Goal: Task Accomplishment & Management: Check status

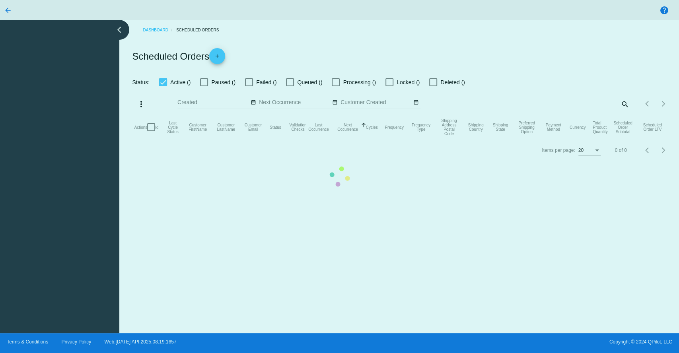
checkbox input "true"
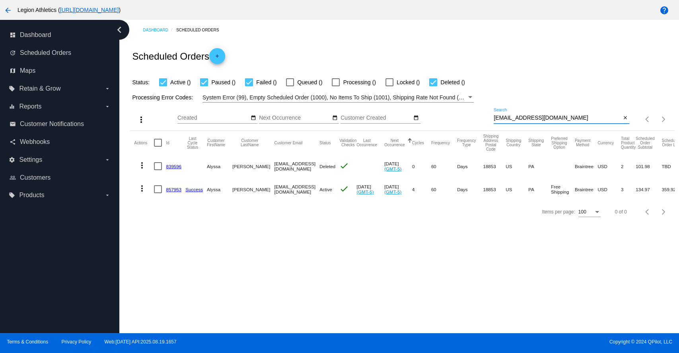
click at [534, 117] on input "[EMAIL_ADDRESS][DOMAIN_NAME]" at bounding box center [556, 118] width 127 height 6
paste input "sr77788"
type input "[EMAIL_ADDRESS][DOMAIN_NAME]"
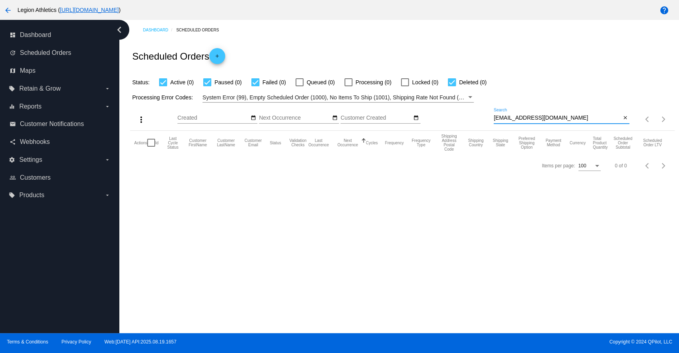
click at [383, 204] on div "Dashboard Scheduled Orders Scheduled Orders add Status: Active (0) Paused (0) F…" at bounding box center [398, 176] width 559 height 313
click at [625, 118] on mat-icon "close" at bounding box center [625, 118] width 6 height 6
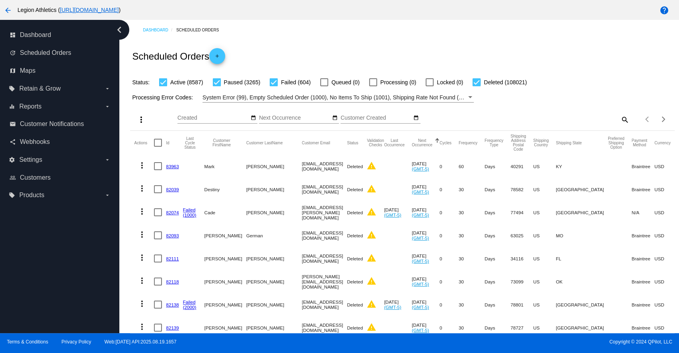
click at [619, 118] on mat-icon "search" at bounding box center [624, 119] width 10 height 12
click at [567, 118] on input "Search" at bounding box center [561, 118] width 136 height 6
paste input "[PERSON_NAME]"
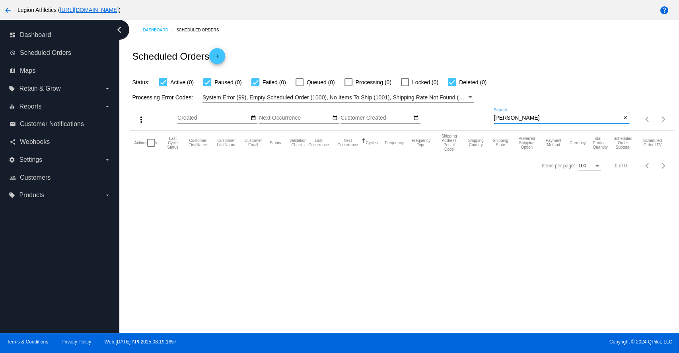
click at [521, 116] on input "[PERSON_NAME]" at bounding box center [556, 118] width 127 height 6
click at [521, 115] on input "[PERSON_NAME]" at bounding box center [556, 118] width 127 height 6
click at [512, 116] on input "[PERSON_NAME]" at bounding box center [556, 118] width 127 height 6
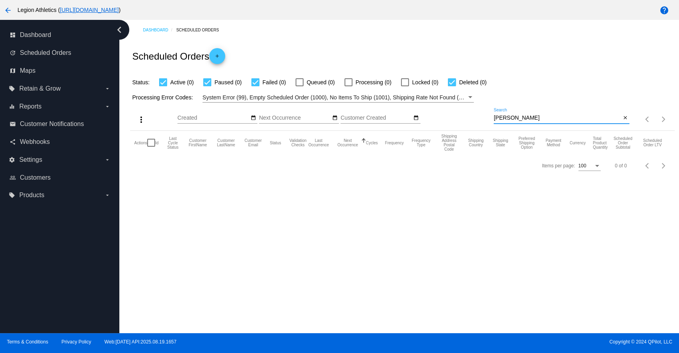
drag, startPoint x: 512, startPoint y: 116, endPoint x: 516, endPoint y: 117, distance: 4.1
click at [513, 116] on input "[PERSON_NAME]" at bounding box center [556, 118] width 127 height 6
paste input "[EMAIL_ADDRESS][DOMAIN_NAME]"
type input "[EMAIL_ADDRESS][DOMAIN_NAME]"
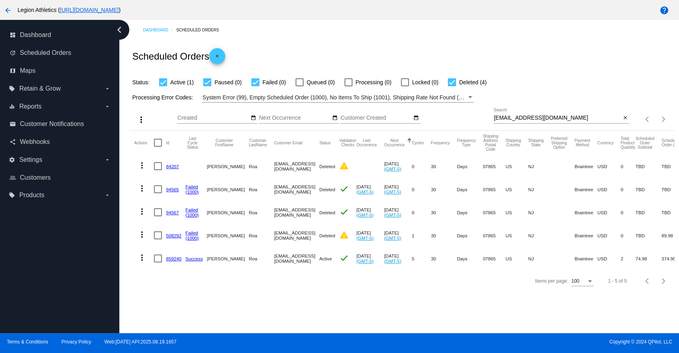
click at [170, 258] on link "859240" at bounding box center [174, 258] width 16 height 5
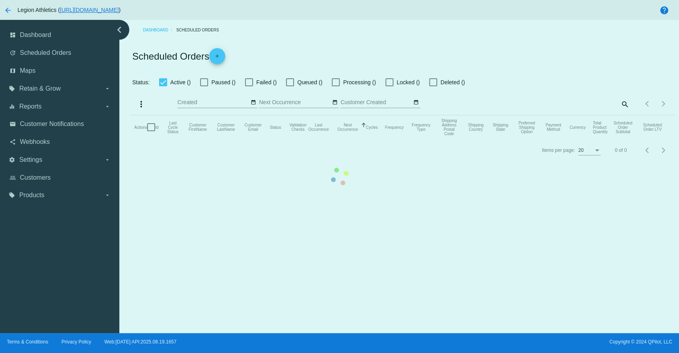
checkbox input "true"
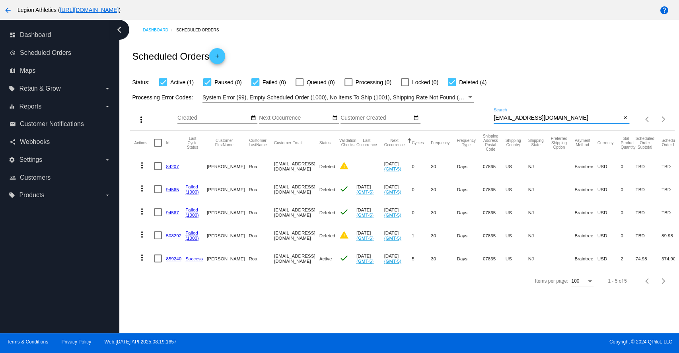
click at [512, 117] on input "[EMAIL_ADDRESS][DOMAIN_NAME]" at bounding box center [556, 118] width 127 height 6
paste input "roa3@hot"
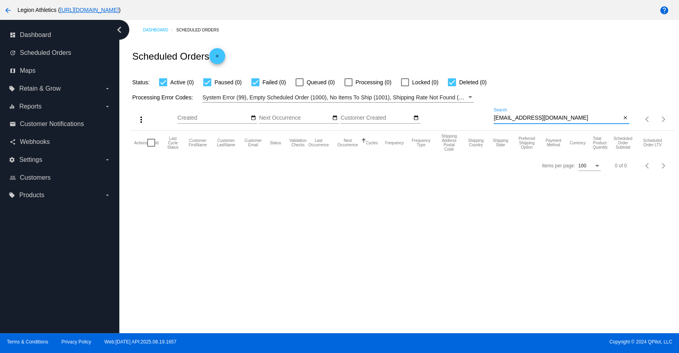
click at [524, 116] on input "[EMAIL_ADDRESS][DOMAIN_NAME]" at bounding box center [556, 118] width 127 height 6
click at [527, 118] on input "[EMAIL_ADDRESS][DOMAIN_NAME]" at bounding box center [556, 118] width 127 height 6
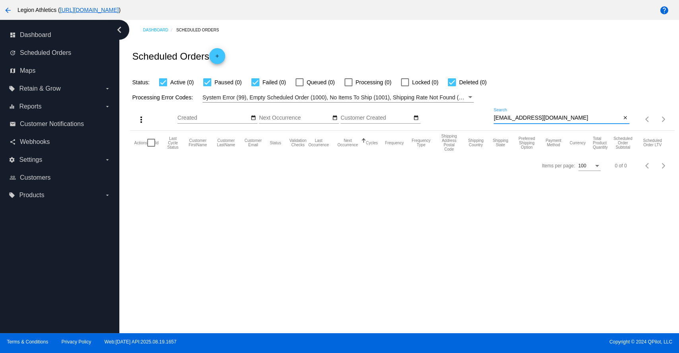
click at [527, 118] on input "[EMAIL_ADDRESS][DOMAIN_NAME]" at bounding box center [556, 118] width 127 height 6
paste input "erynkfan@g"
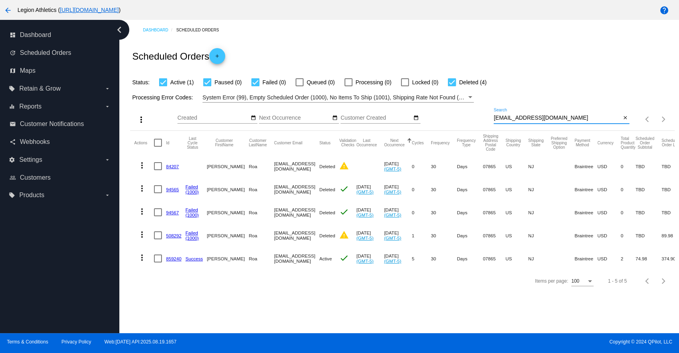
click at [525, 117] on input "[EMAIL_ADDRESS][DOMAIN_NAME]" at bounding box center [556, 118] width 127 height 6
paste input "brianespinoza0101"
type input "[EMAIL_ADDRESS][DOMAIN_NAME]"
